Goal: Find specific page/section: Find specific page/section

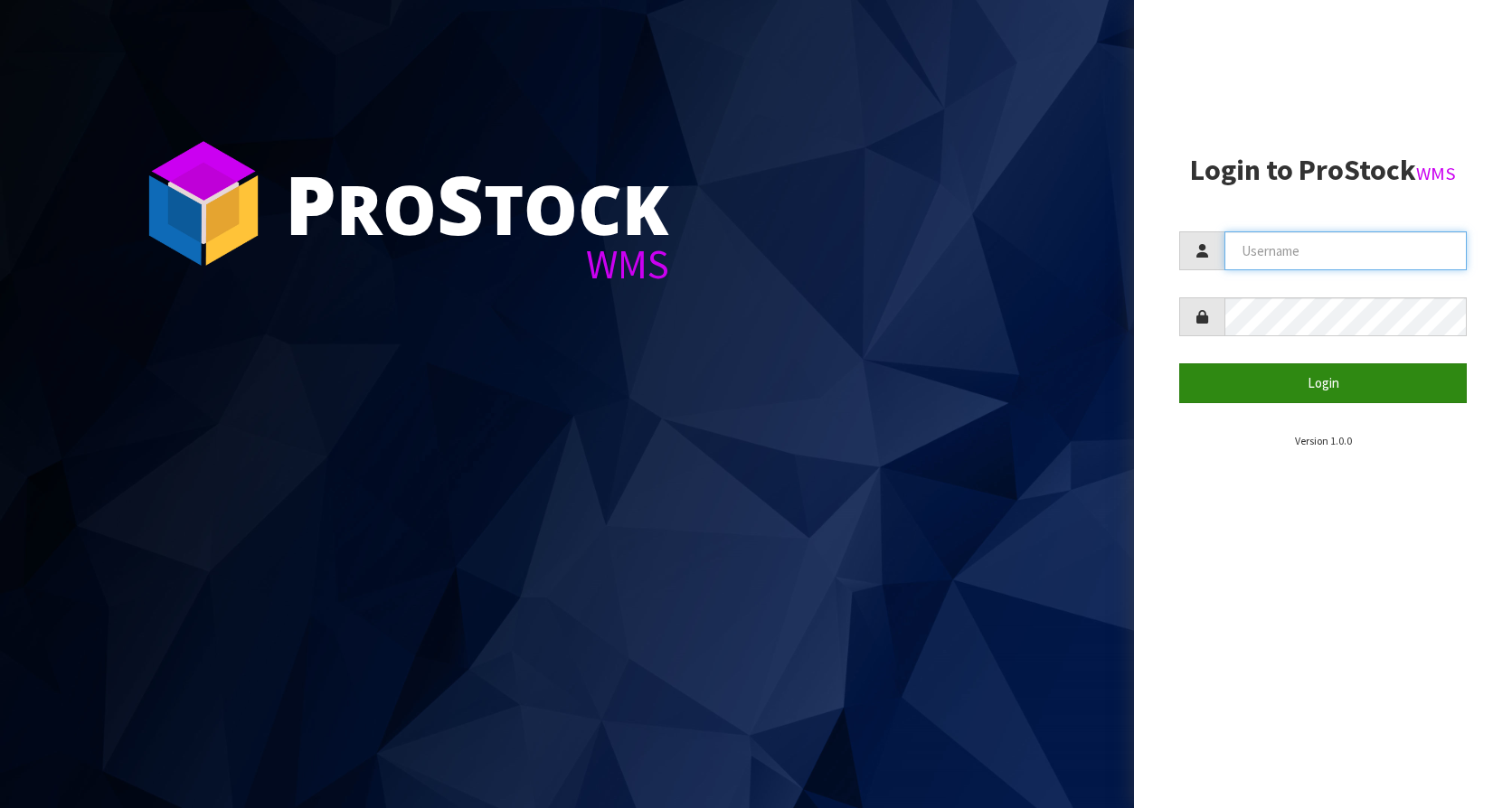
type input "KitchenAid"
click at [1356, 379] on button "Login" at bounding box center [1323, 382] width 288 height 39
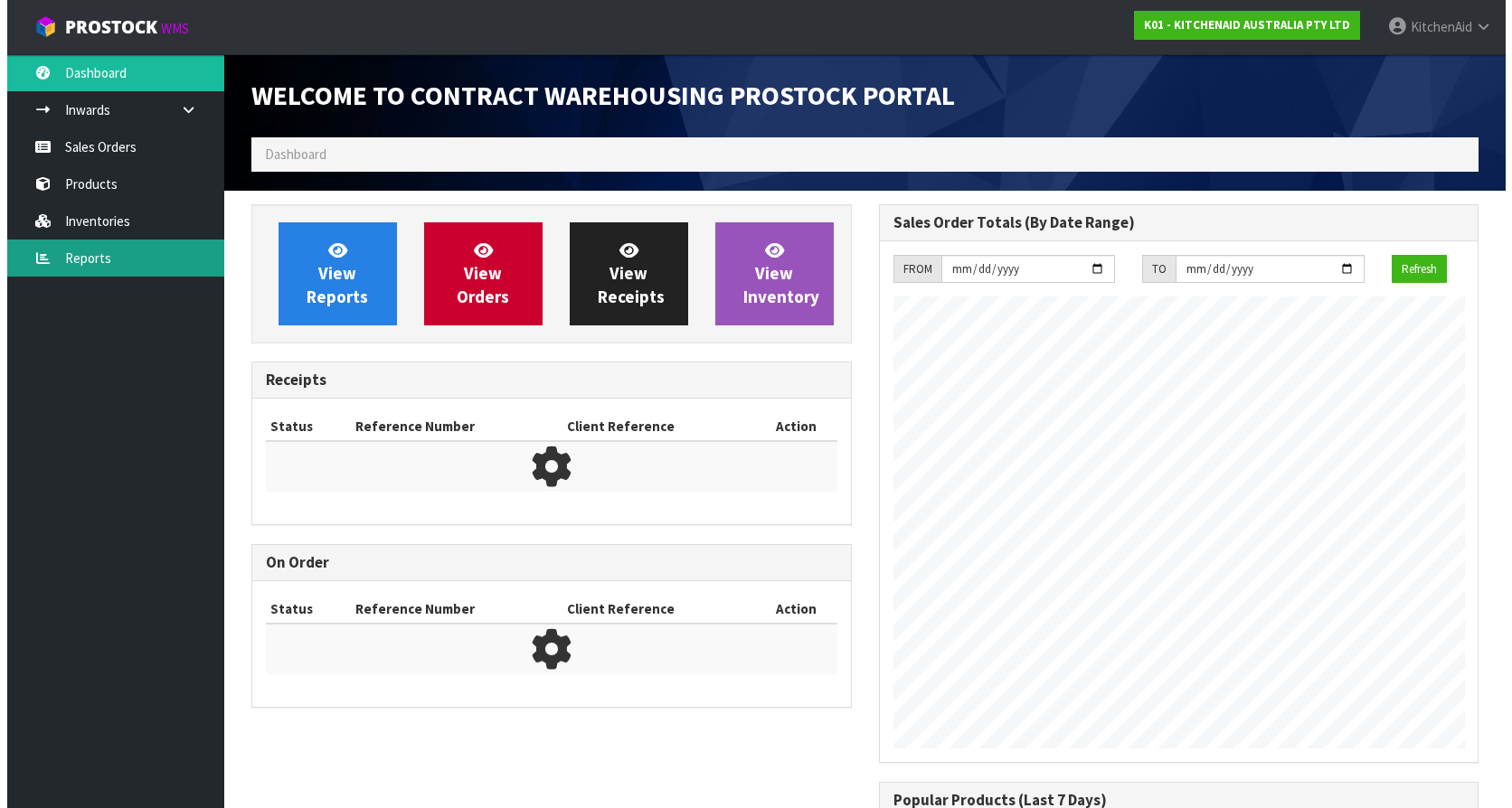
scroll to position [1003, 627]
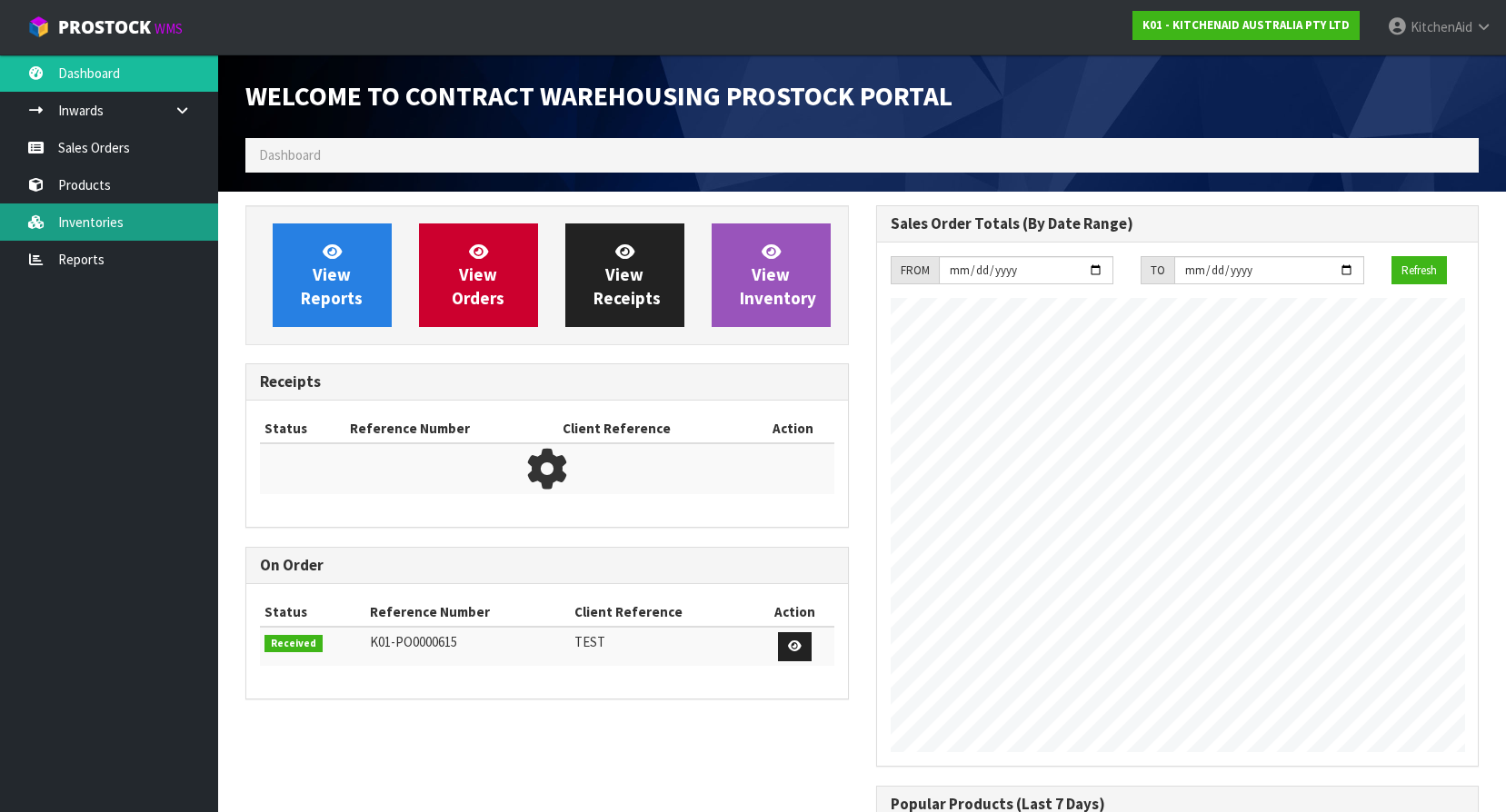
click at [89, 229] on link "Inventories" at bounding box center [109, 222] width 218 height 37
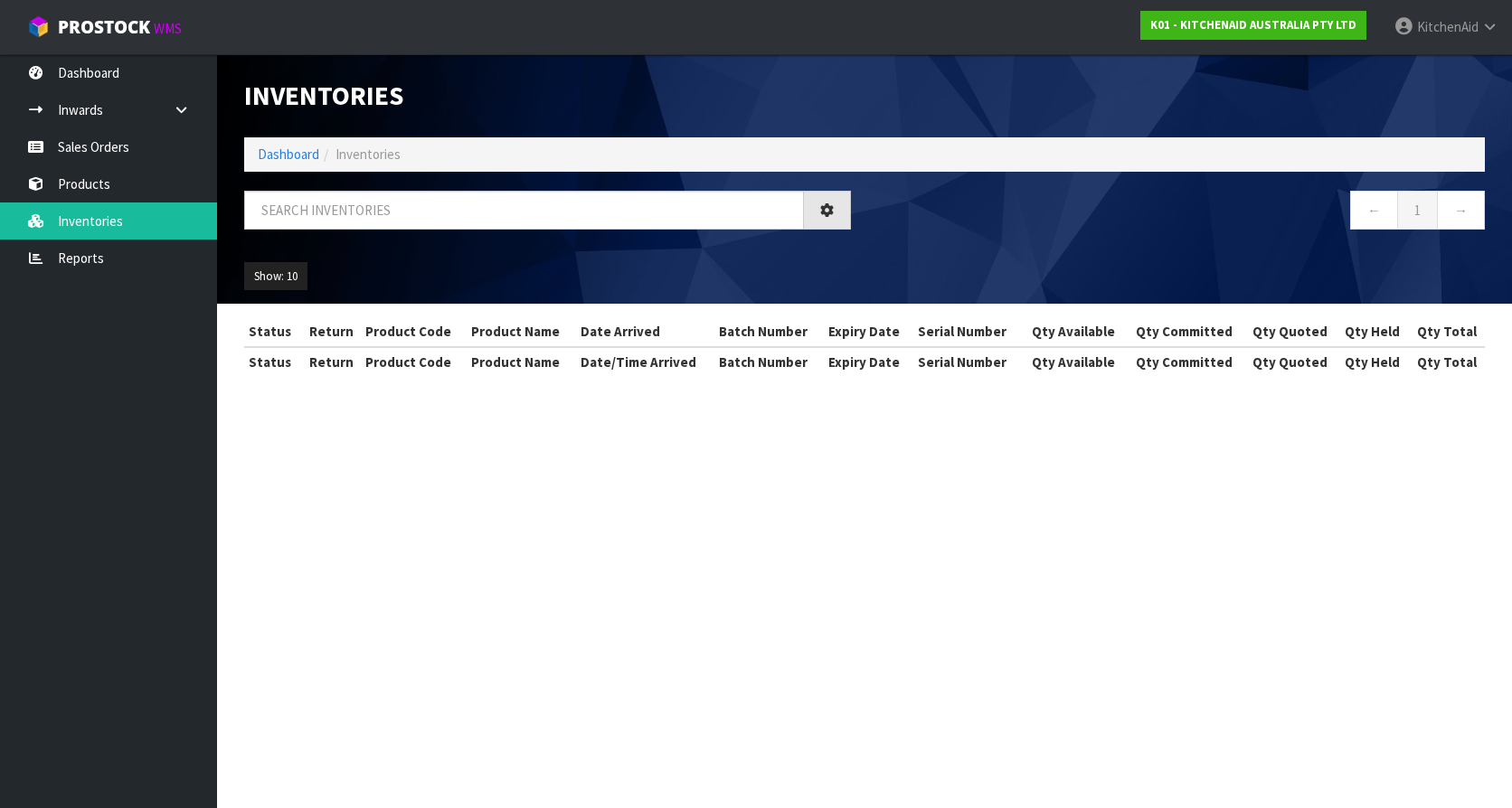
click at [323, 155] on li "Inventories" at bounding box center [359, 154] width 82 height 19
click at [367, 200] on input "text" at bounding box center [524, 211] width 560 height 39
paste input "5KSM5THWWSS"
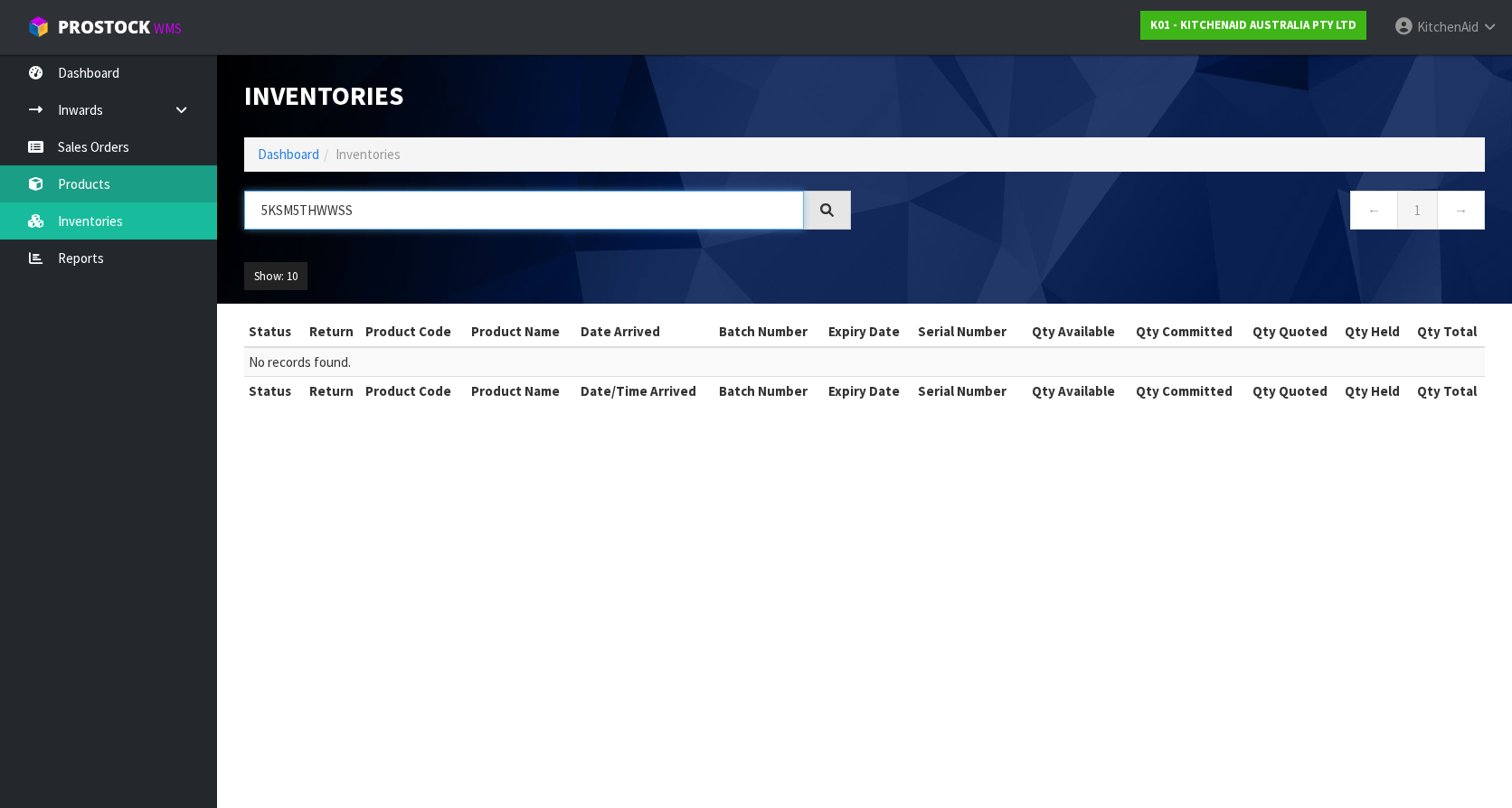
type input "5KSM5THWWSS"
click at [108, 189] on link "Products" at bounding box center [108, 184] width 217 height 37
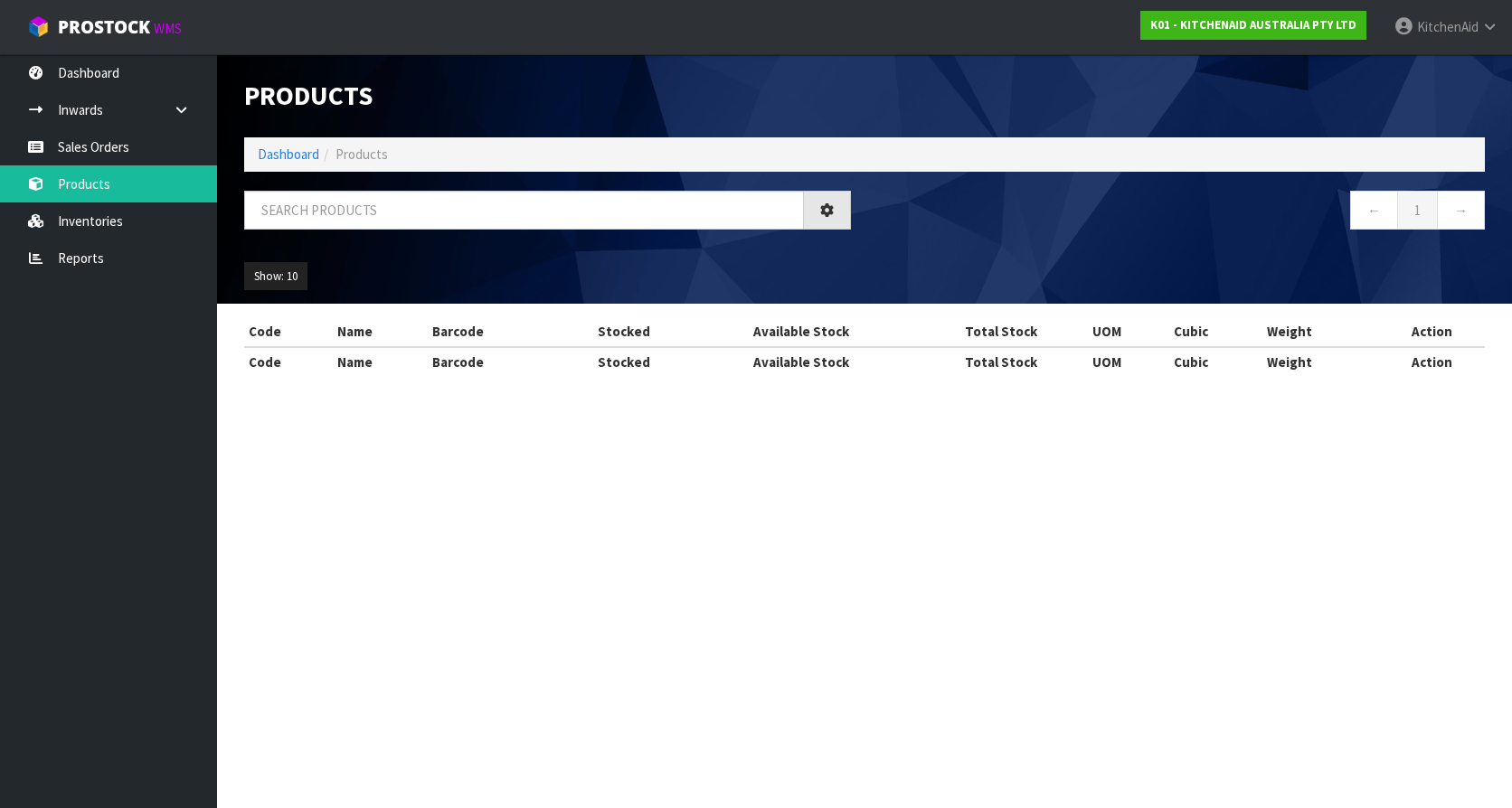
click at [373, 197] on input "text" at bounding box center [524, 211] width 560 height 39
click at [373, 210] on input "text" at bounding box center [524, 211] width 560 height 39
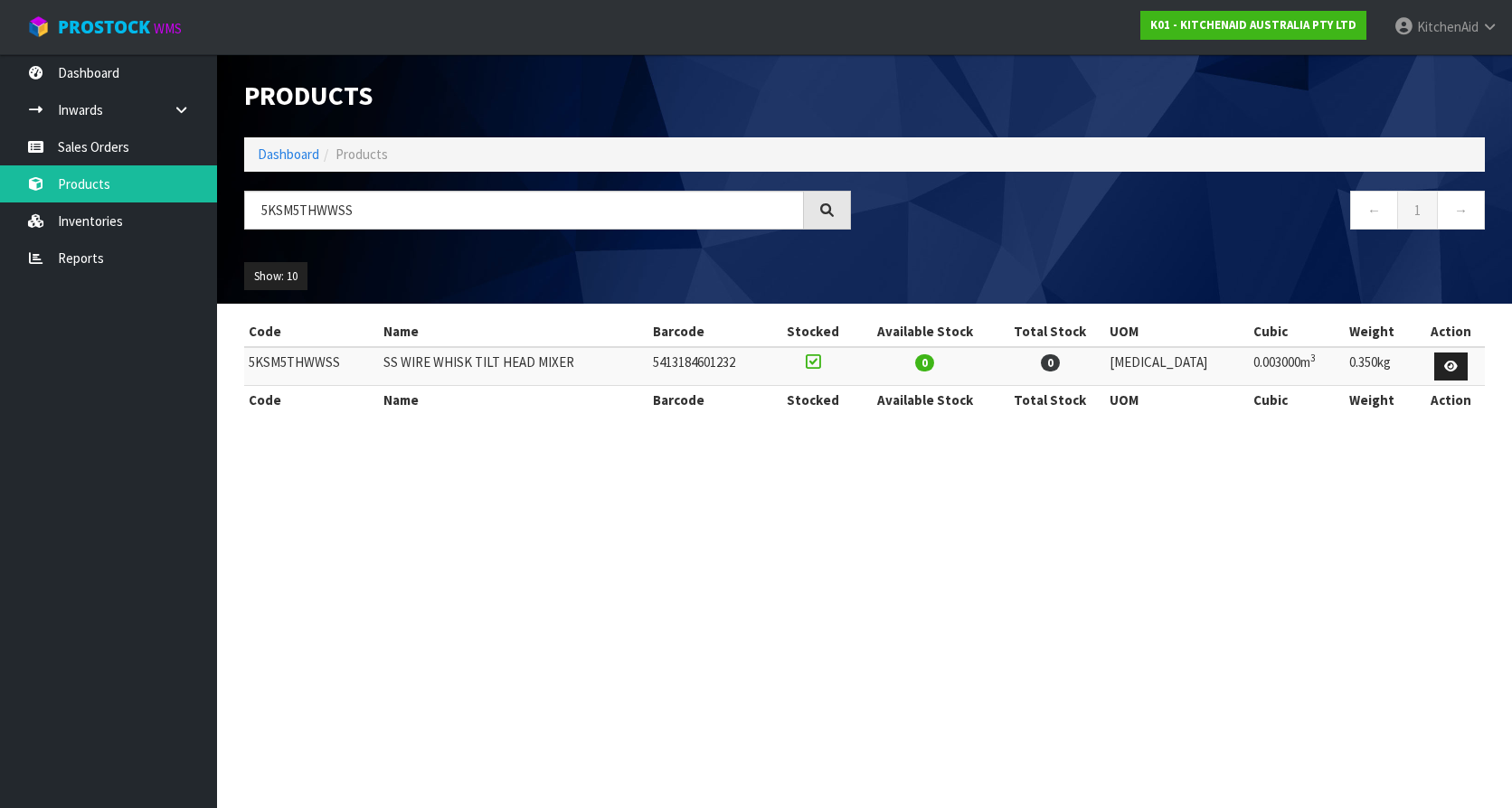
type input "5KSM5THWWSS"
